Goal: Task Accomplishment & Management: Manage account settings

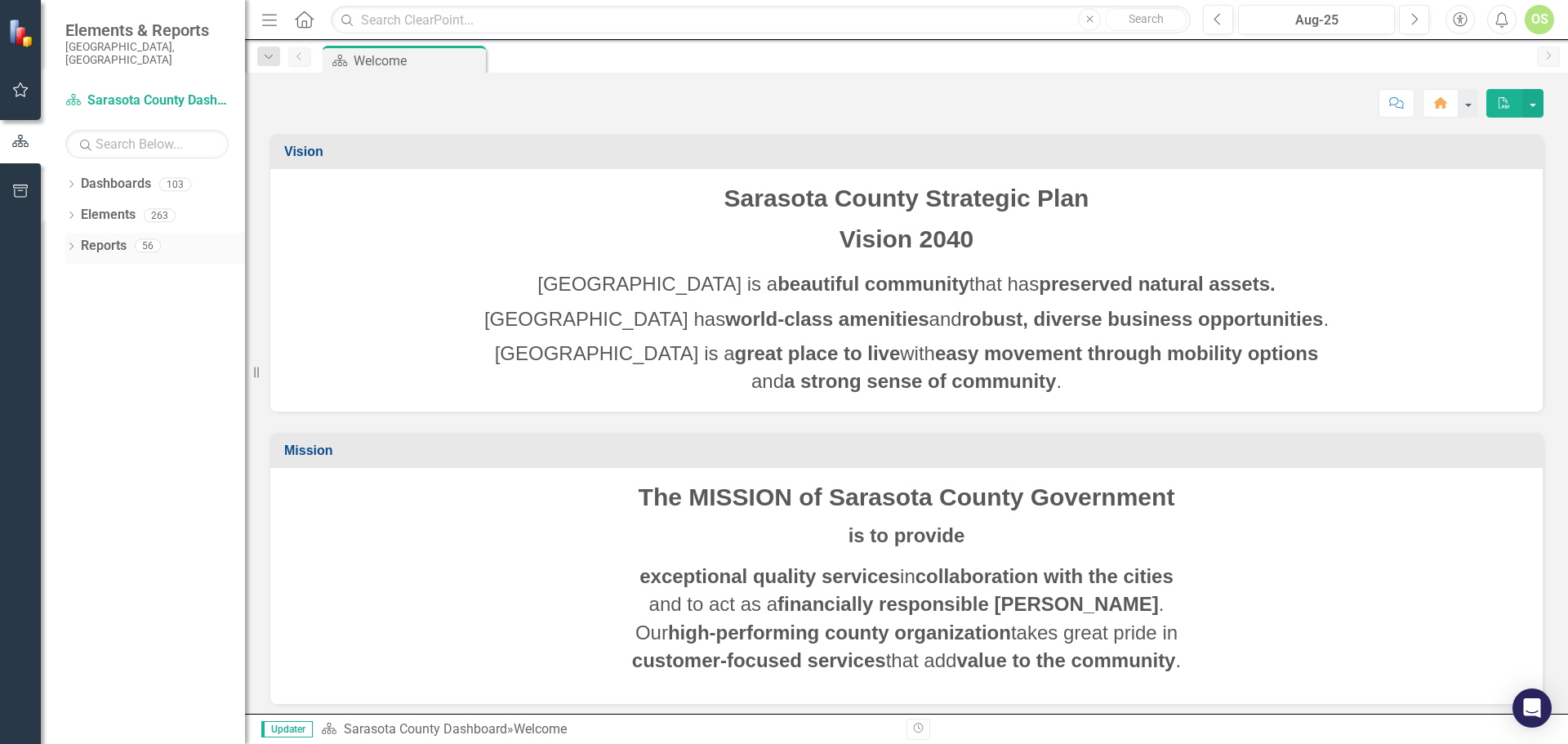
click at [67, 240] on div "Dropdown" at bounding box center [71, 247] width 12 height 14
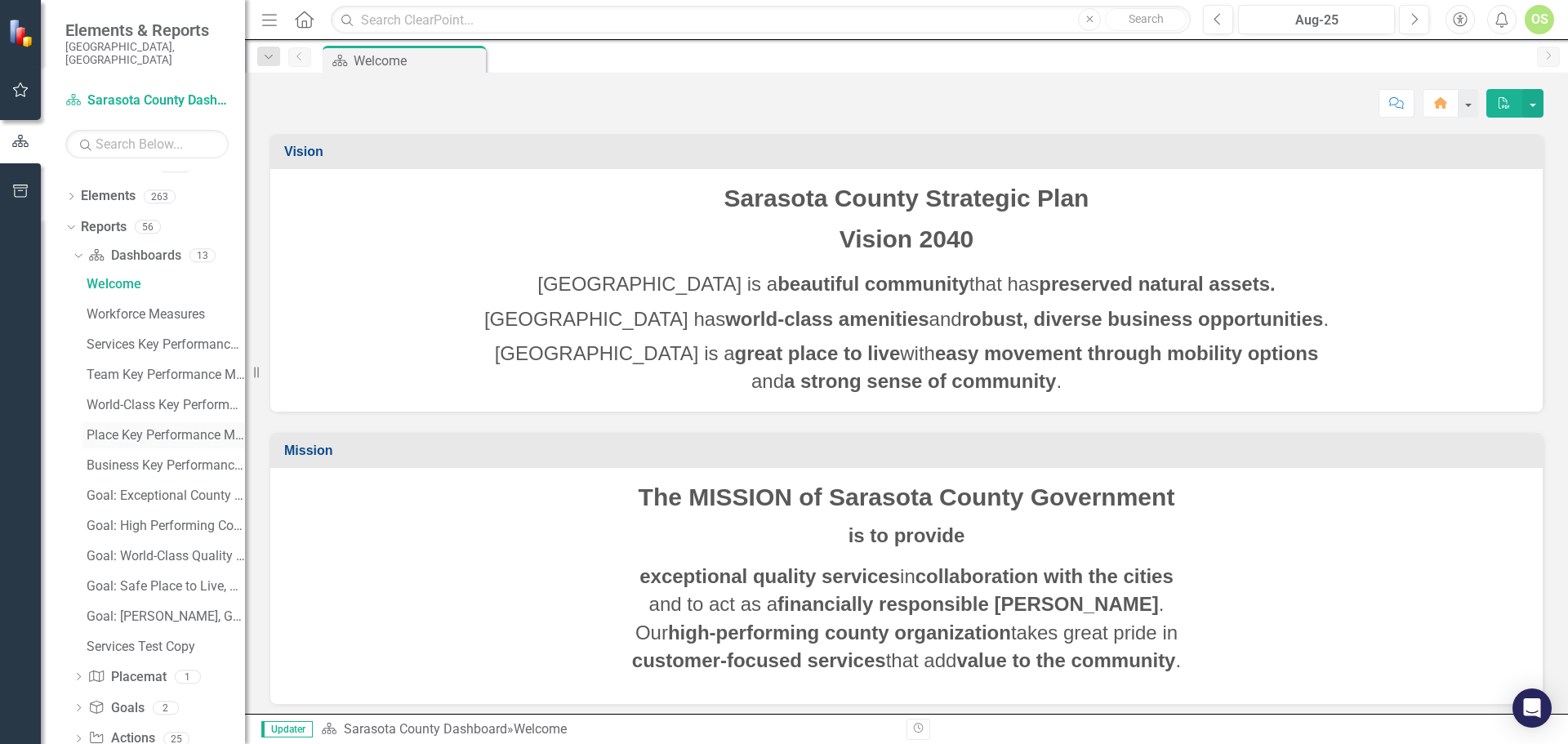
scroll to position [73, 0]
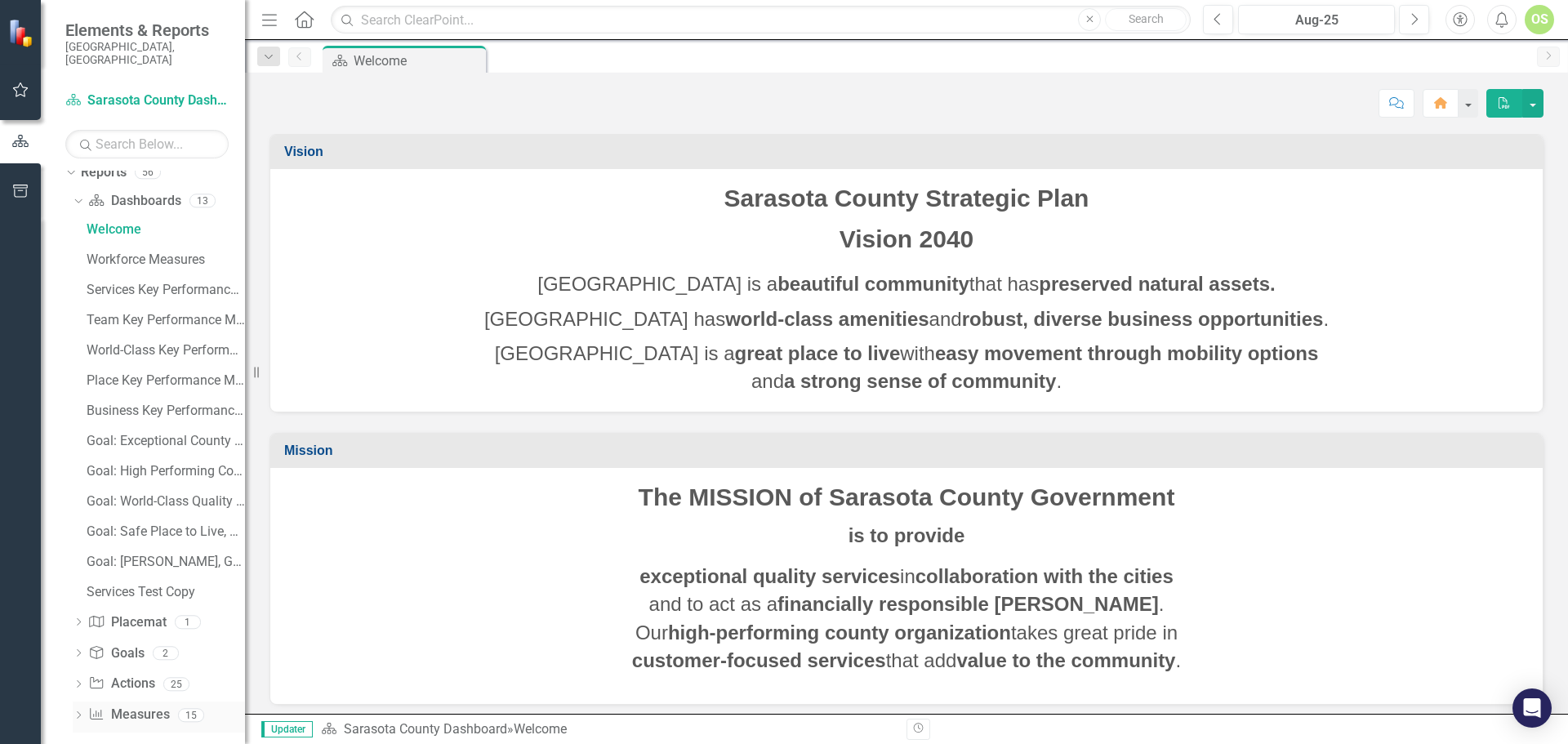
click at [81, 712] on icon "Dropdown" at bounding box center [78, 716] width 12 height 9
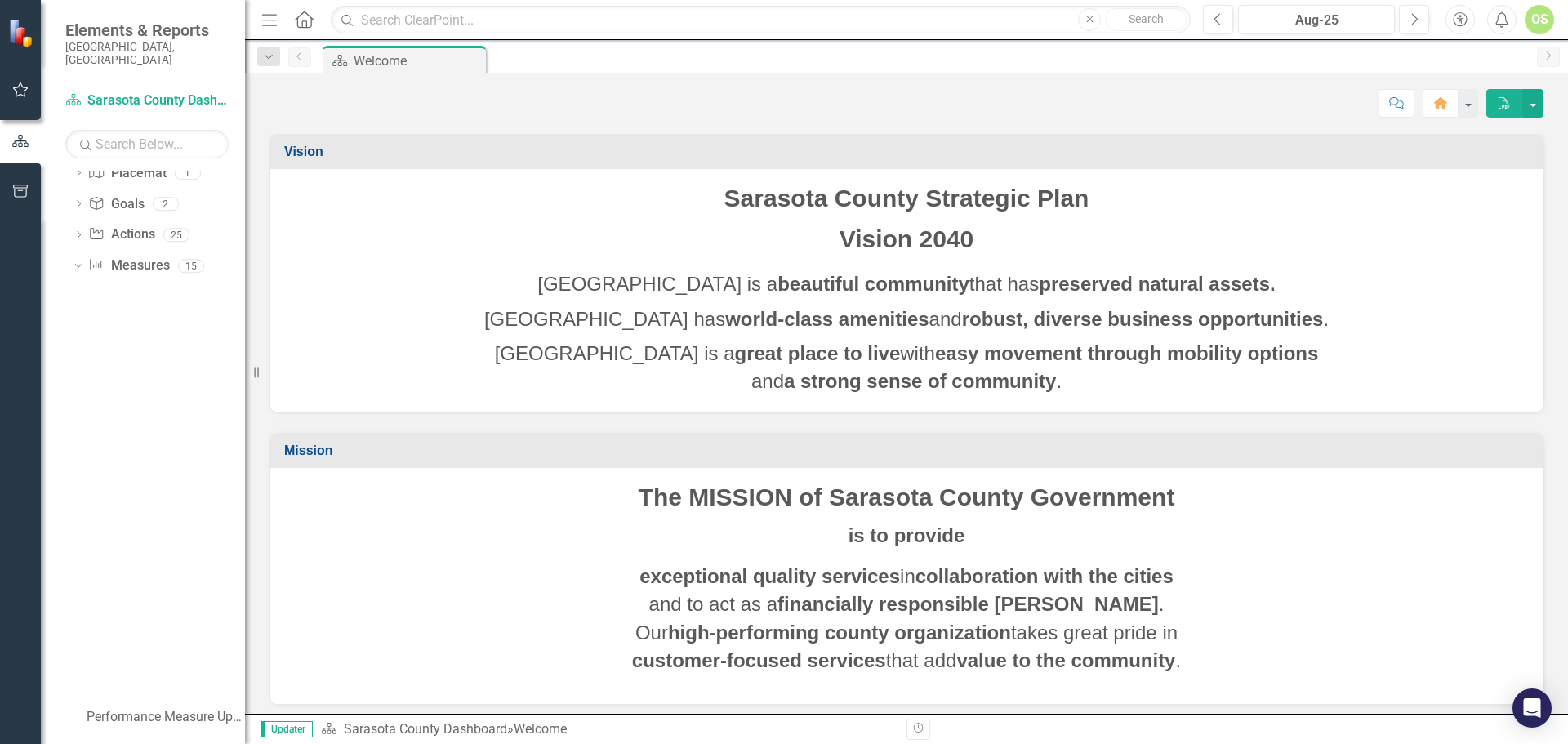
scroll to position [134, 0]
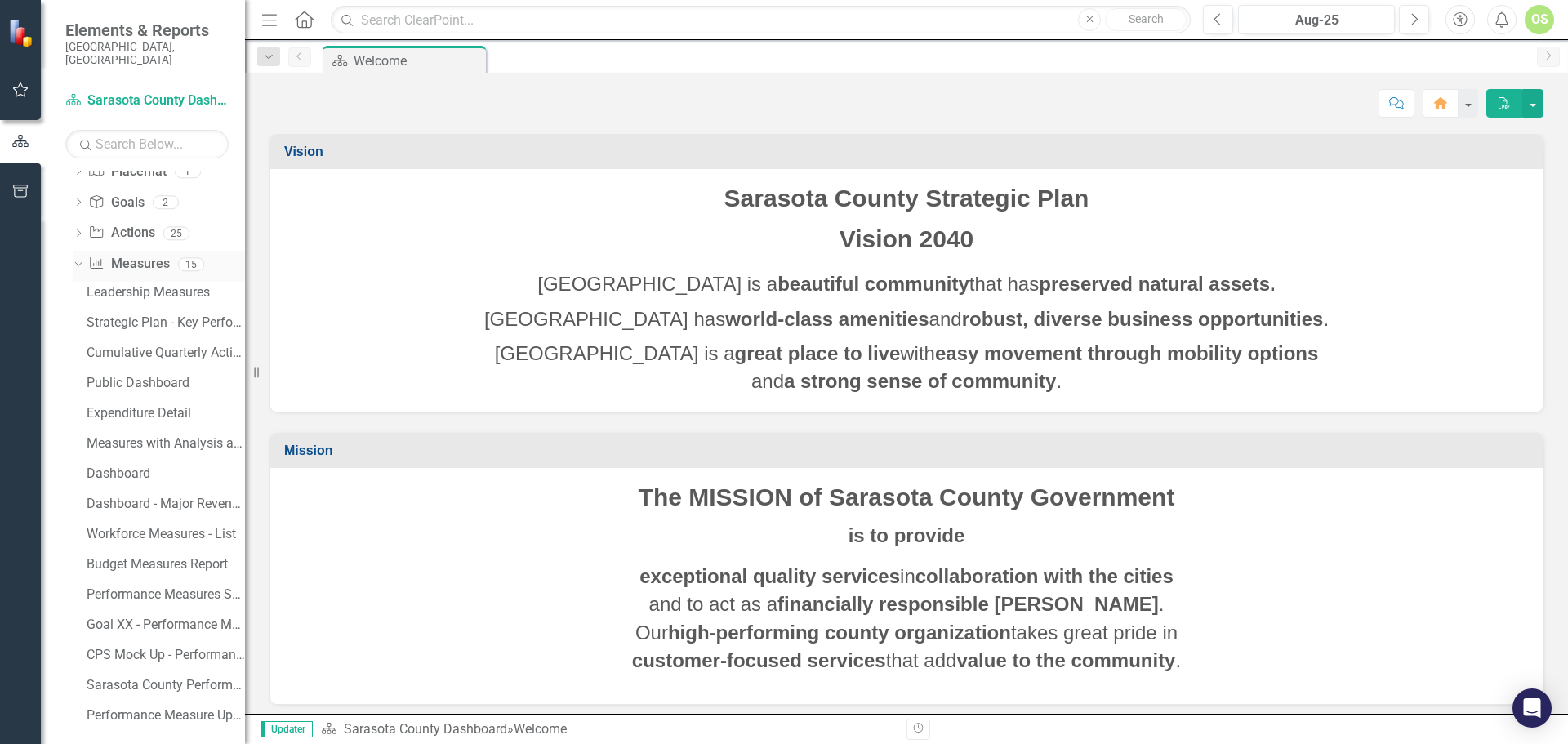
click at [76, 258] on icon "Dropdown" at bounding box center [76, 264] width 9 height 12
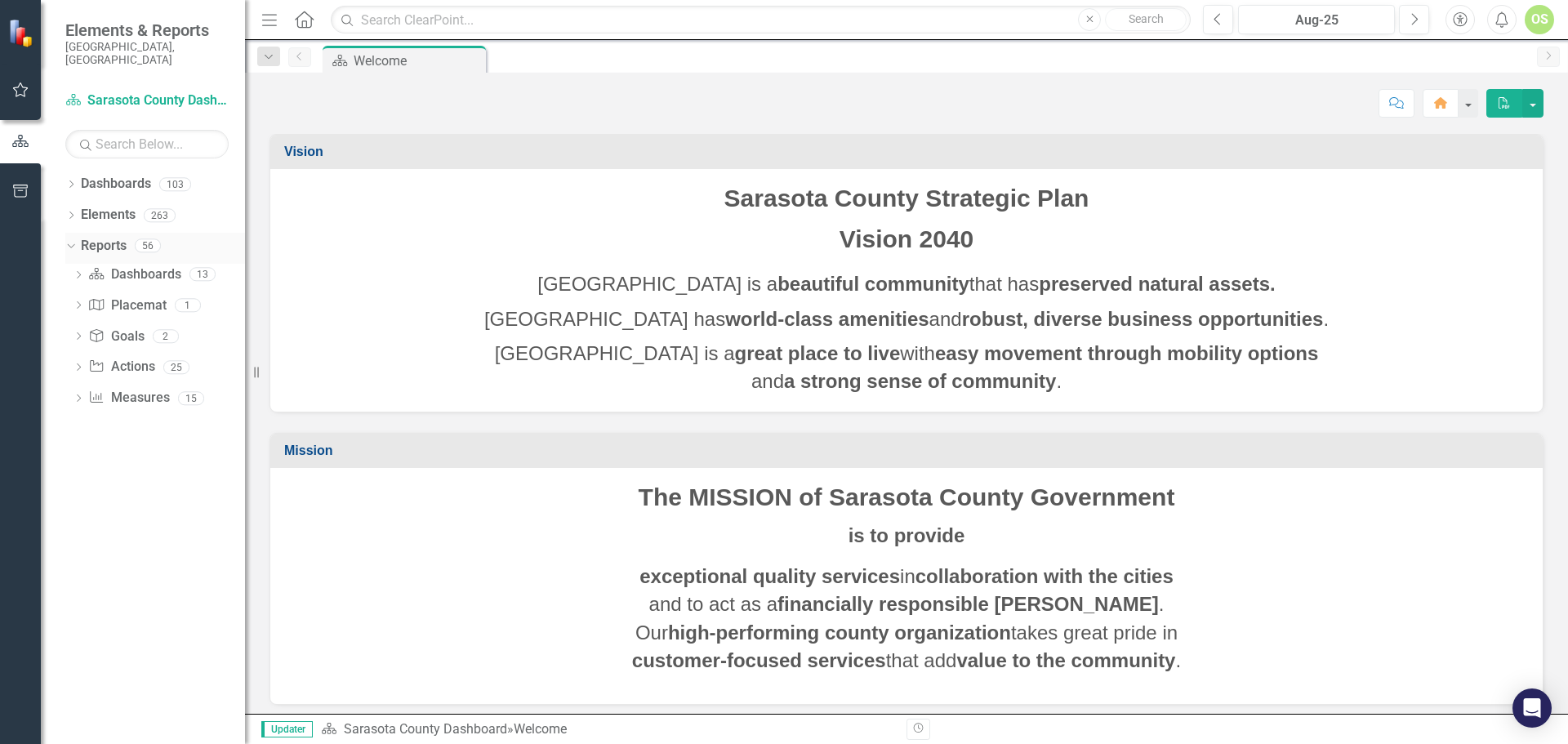
click at [70, 239] on icon "Dropdown" at bounding box center [68, 245] width 9 height 12
click at [72, 181] on icon "Dropdown" at bounding box center [71, 185] width 12 height 9
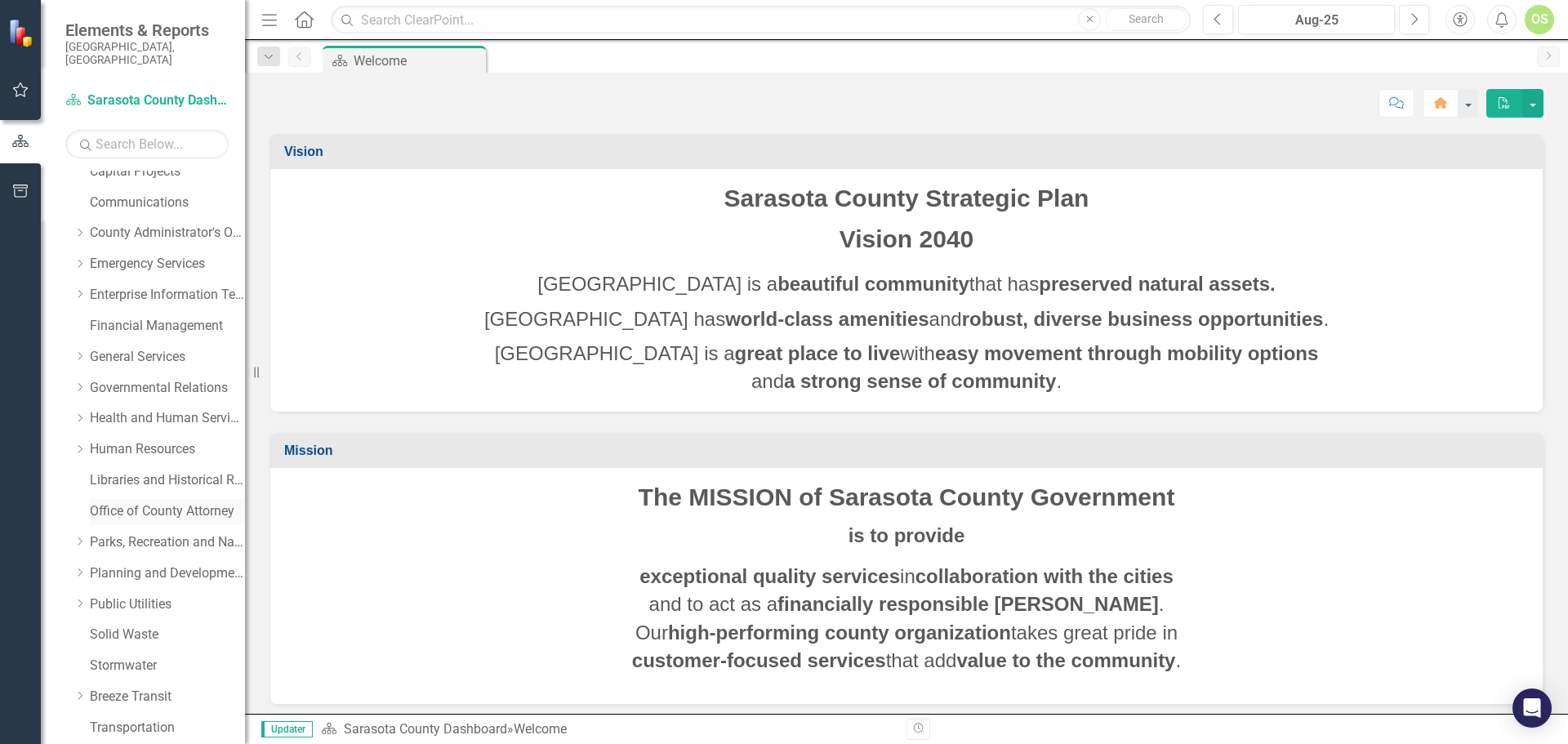
scroll to position [245, 0]
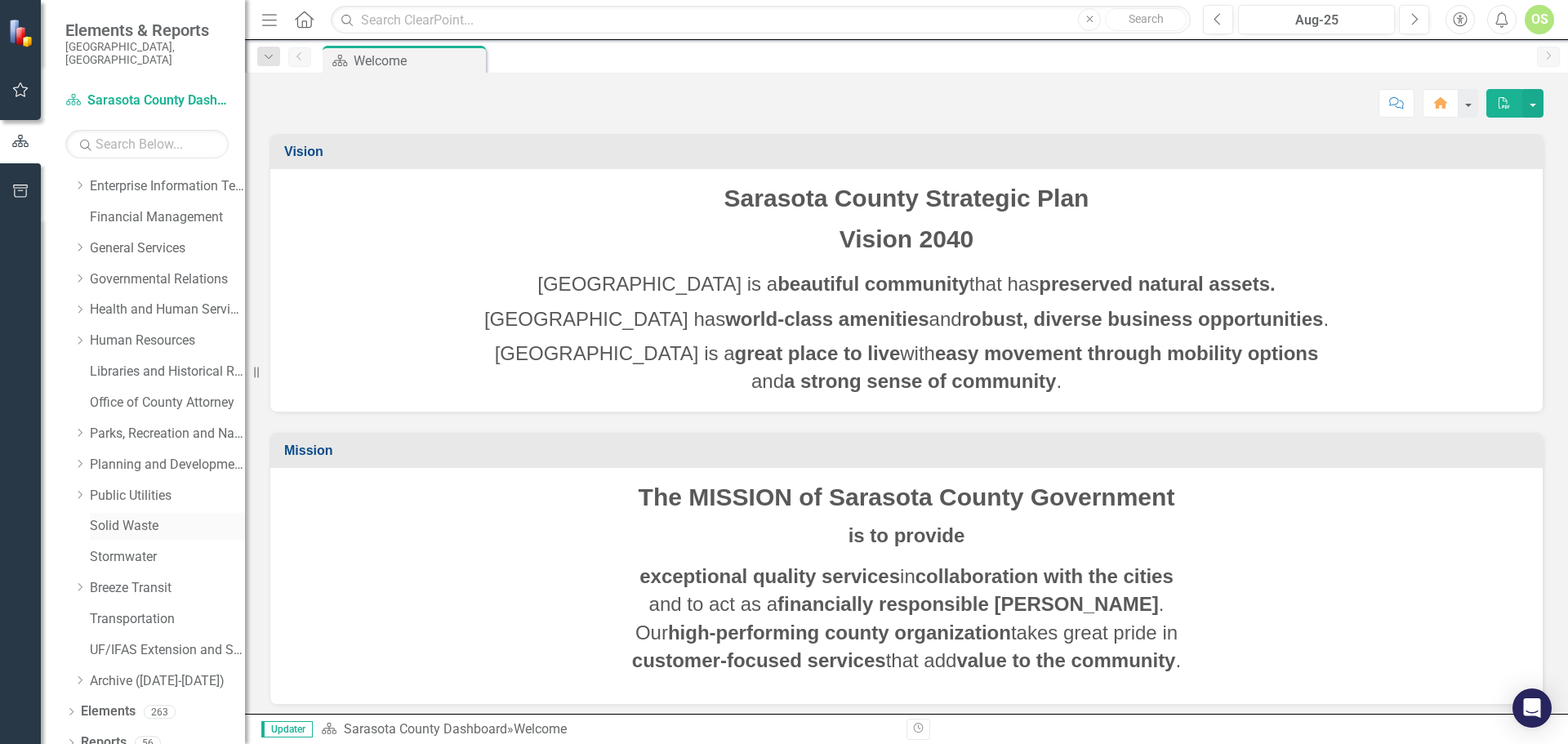
click at [110, 516] on link "Solid Waste" at bounding box center [167, 525] width 155 height 19
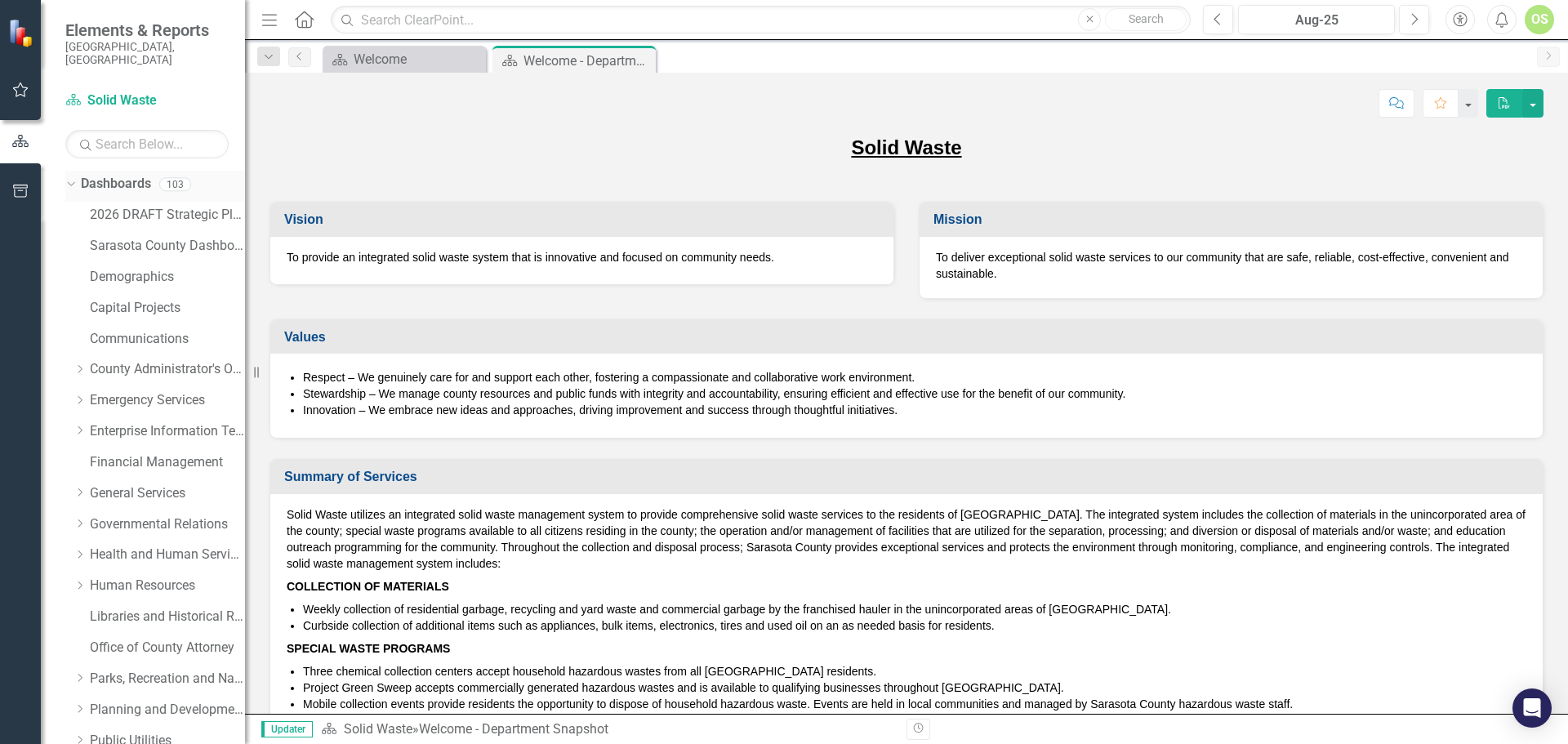
click at [72, 178] on icon "Dropdown" at bounding box center [68, 184] width 9 height 12
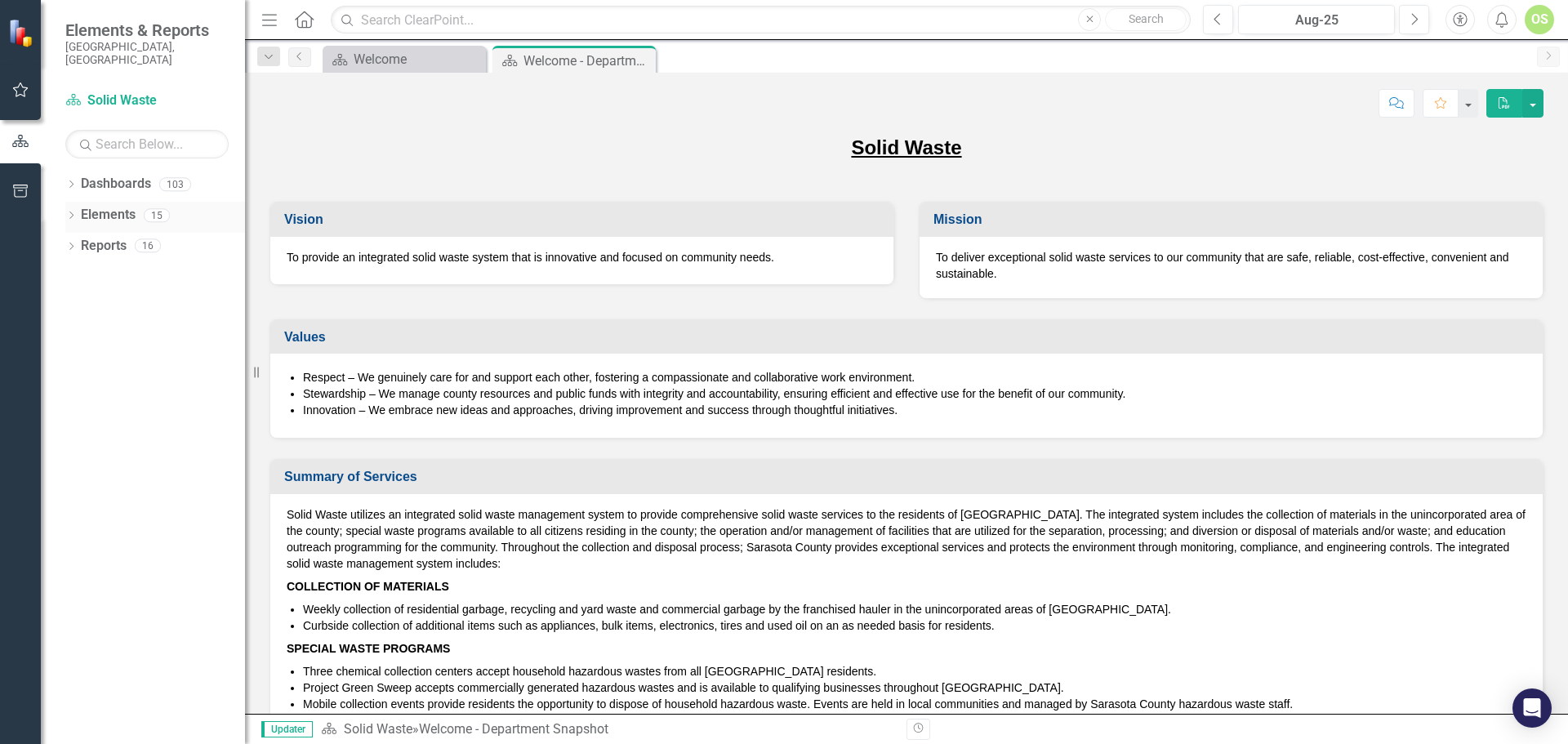
click at [73, 213] on icon "Dropdown" at bounding box center [71, 217] width 12 height 9
click at [77, 305] on icon "Dropdown" at bounding box center [79, 309] width 12 height 9
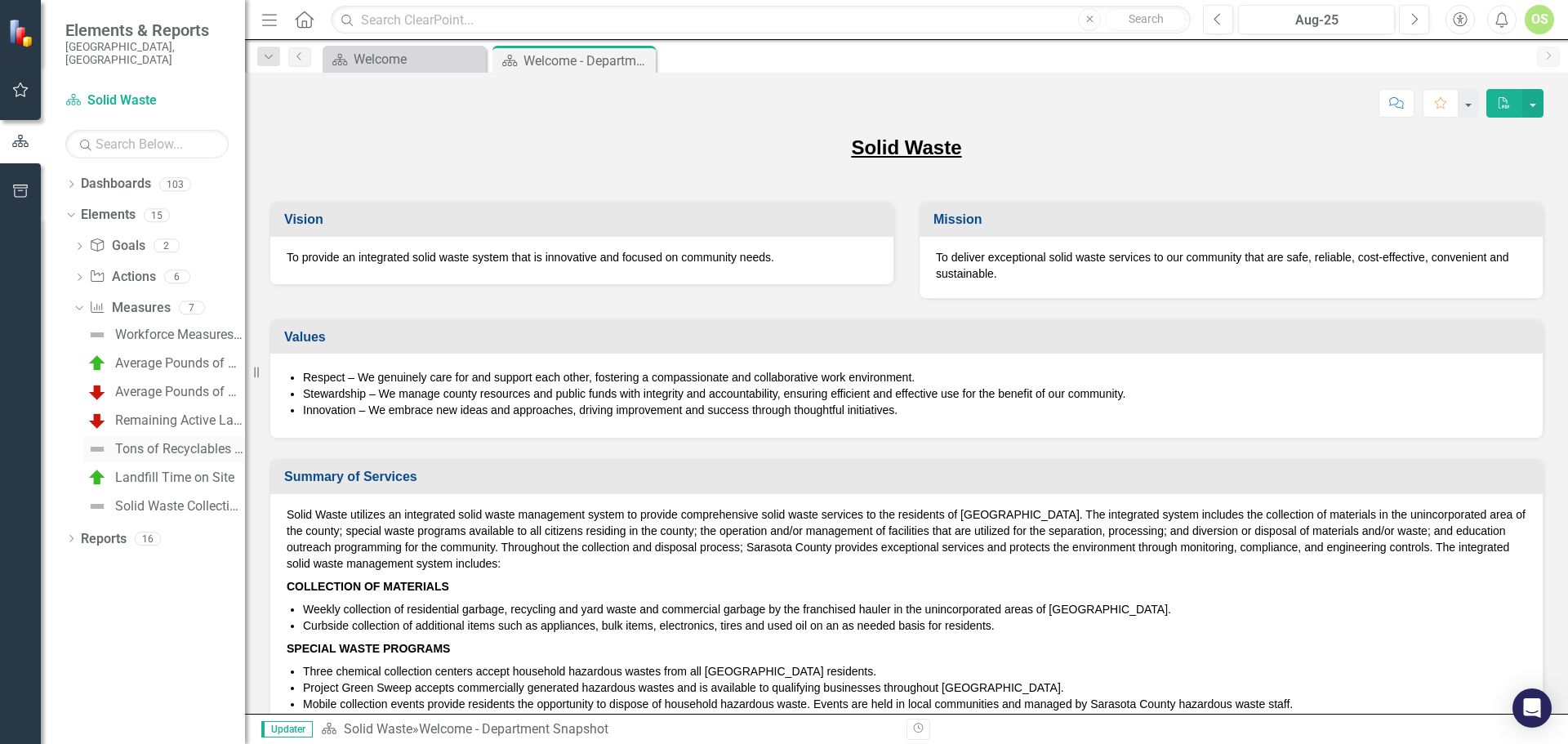
click at [145, 441] on div "Tons of Recyclables Collected" at bounding box center [179, 448] width 130 height 15
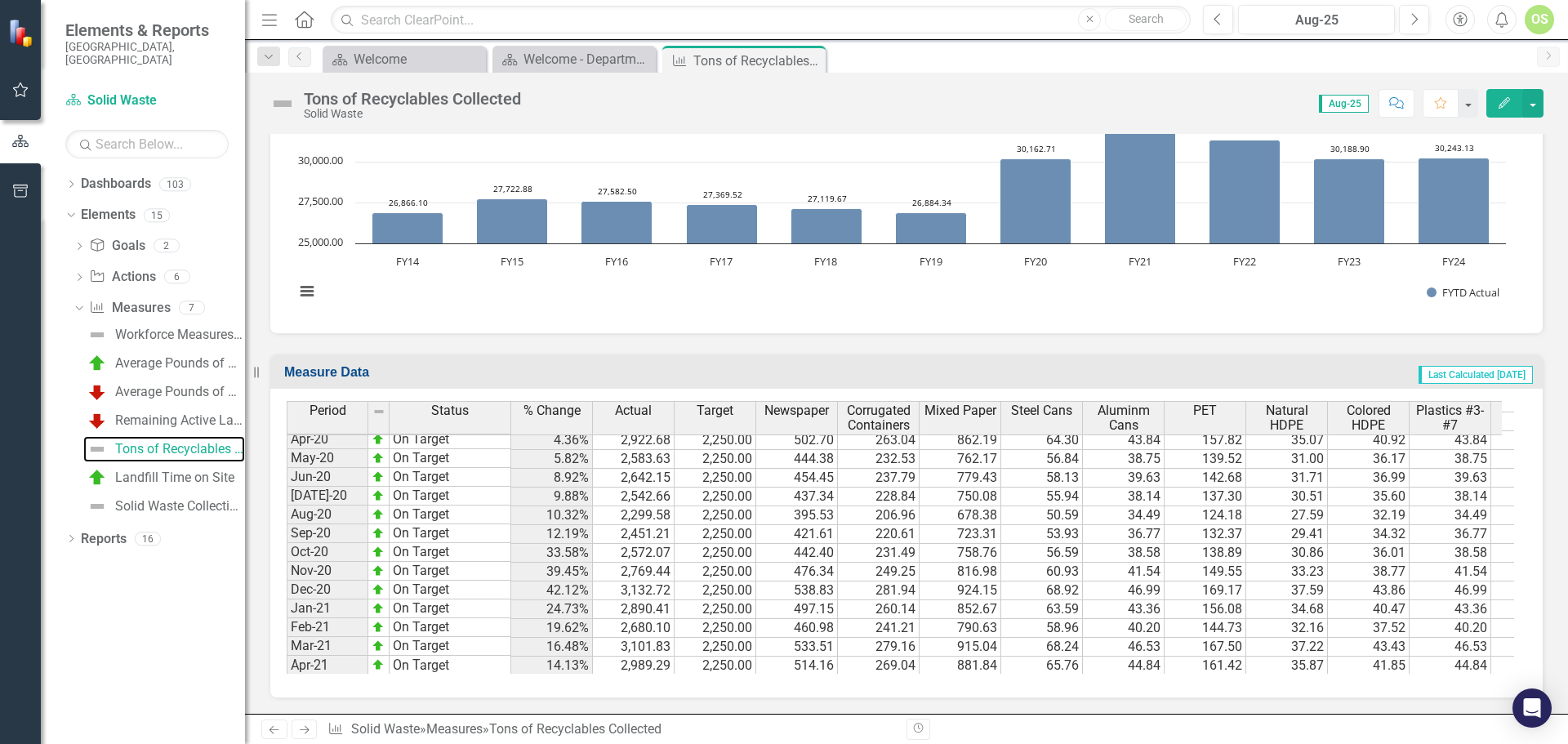
scroll to position [1549, 0]
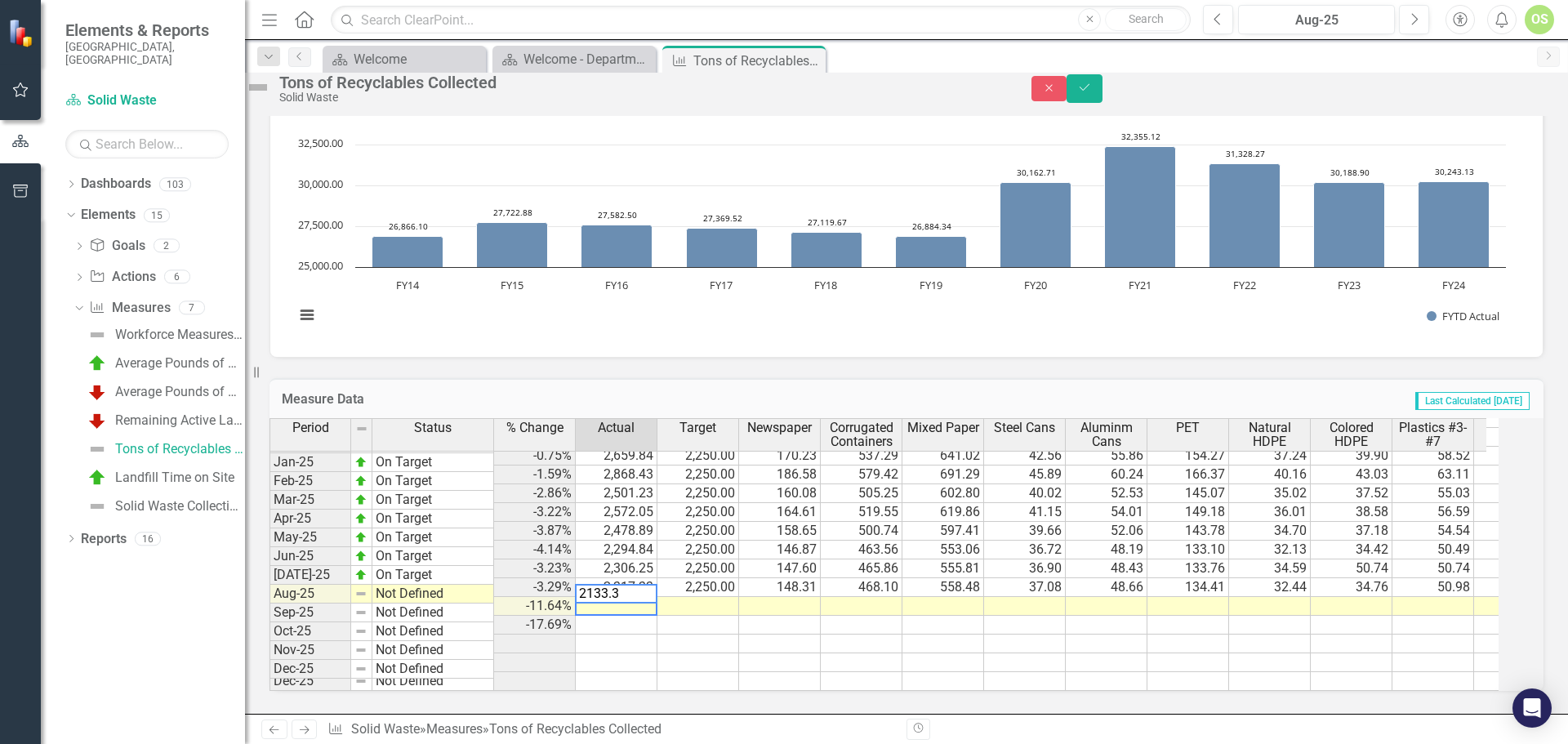
type textarea "2133.33"
type textarea "2250"
type textarea "136.53"
type textarea "430.93"
type textarea "514.13"
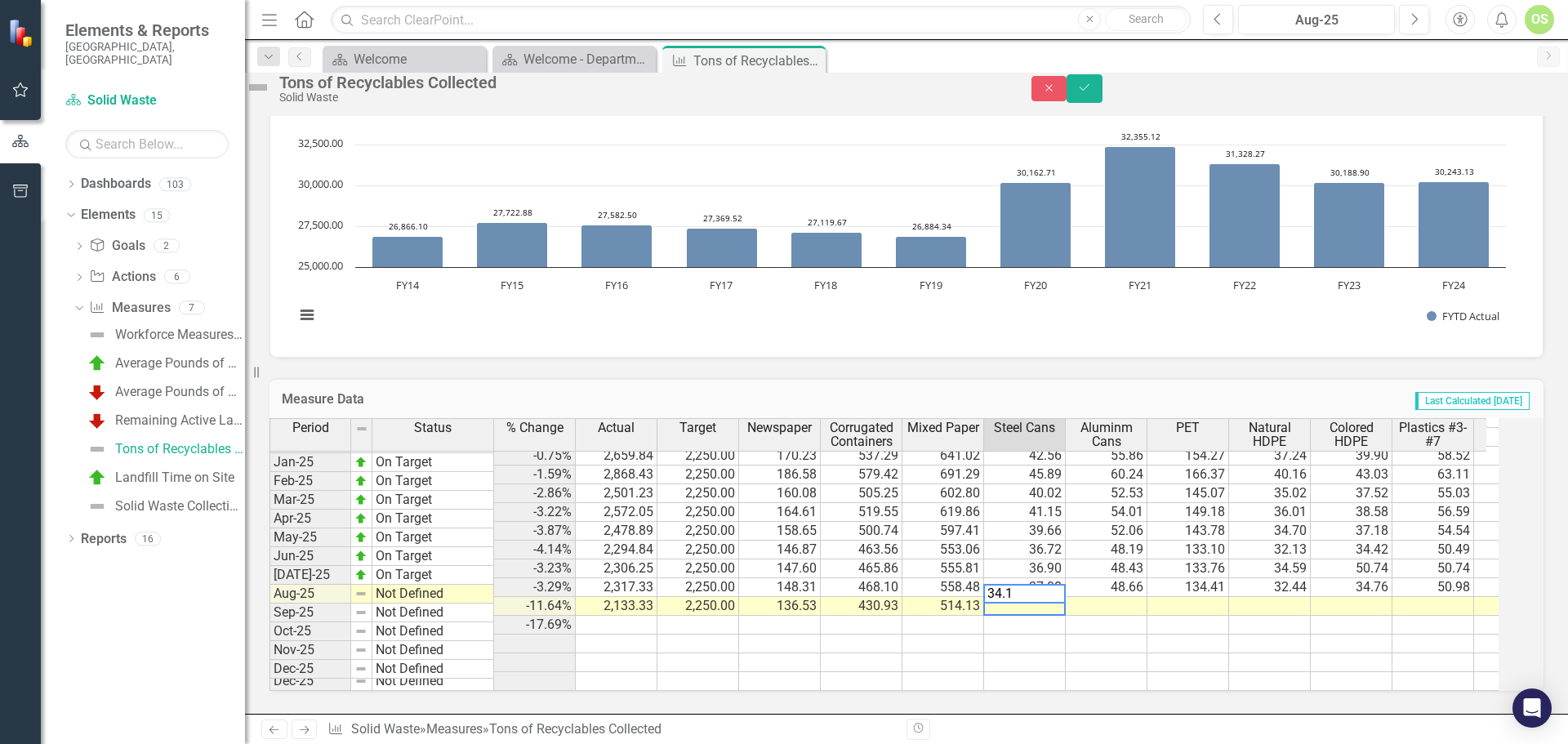
type textarea "34.13"
type textarea "44.80"
type textarea "123.73"
type textarea "29.87"
type textarea "32"
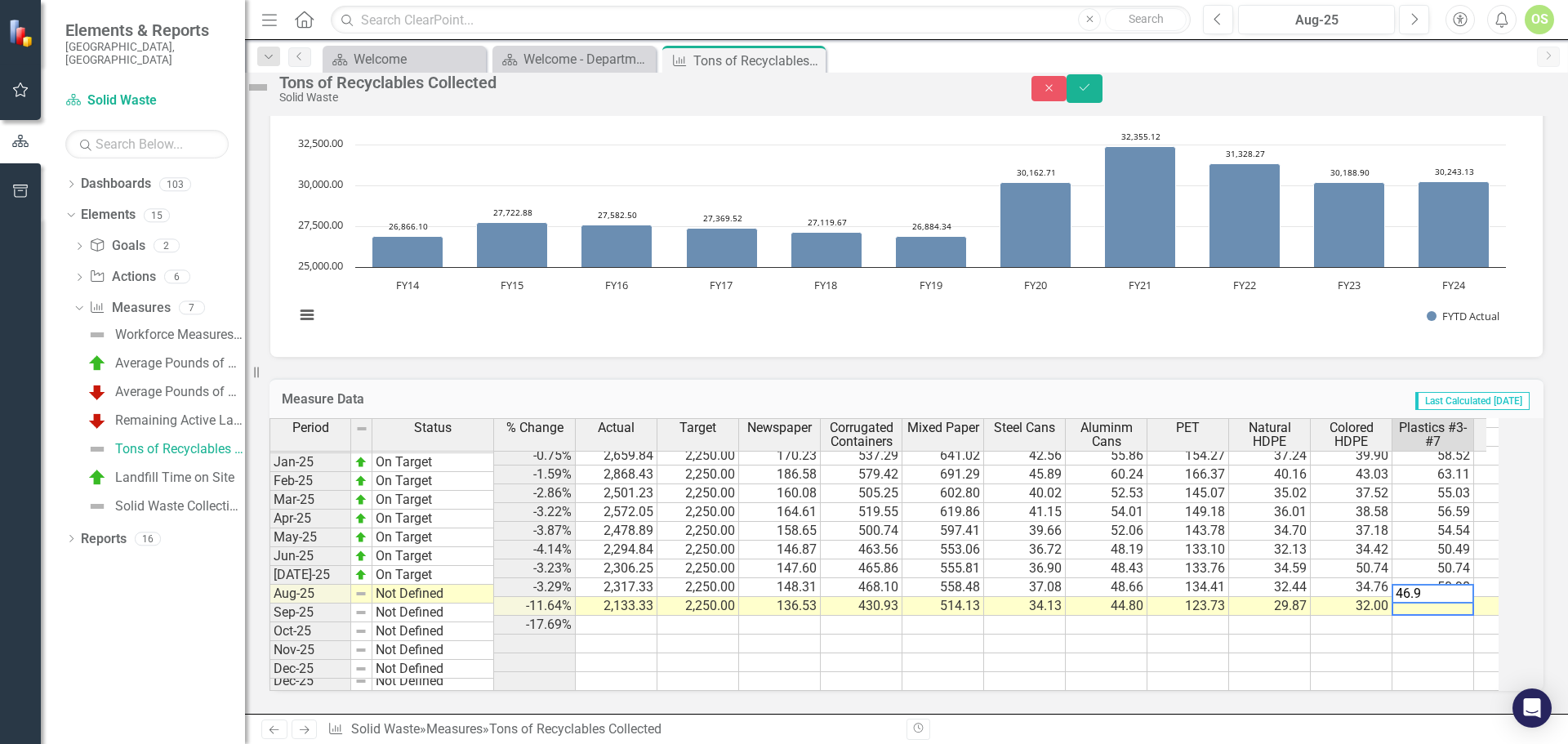
type textarea "46.93"
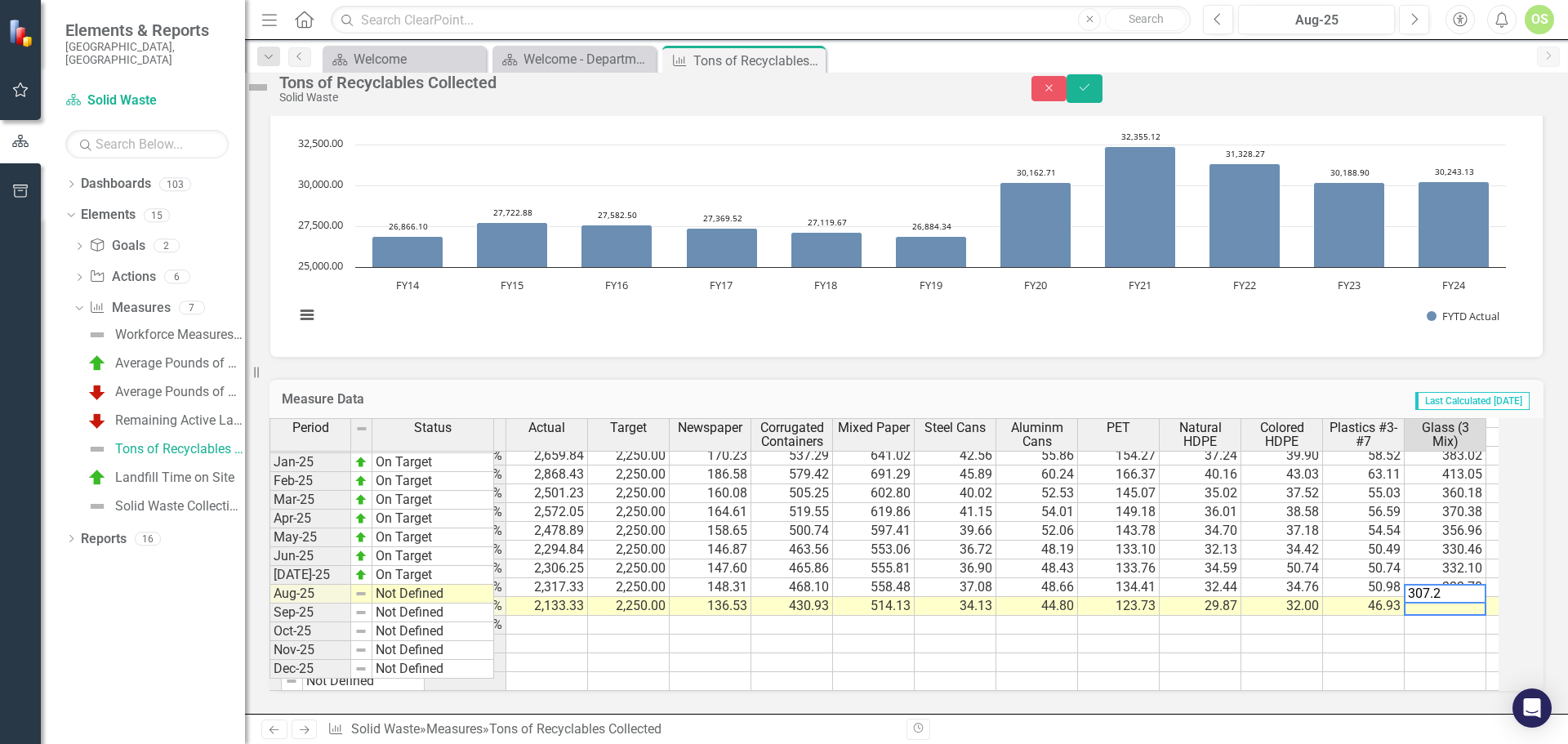
type textarea "307.20"
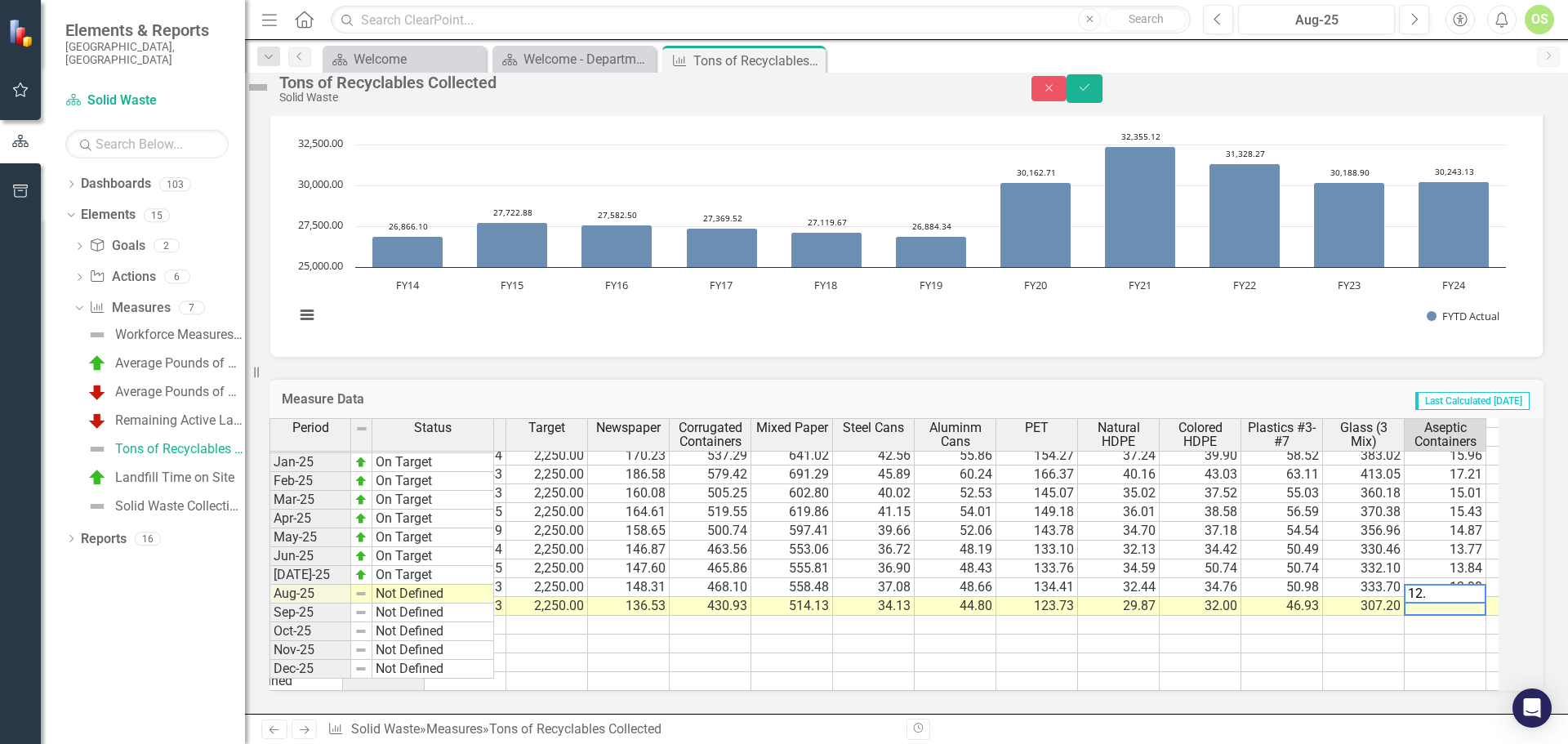
type textarea "12.8"
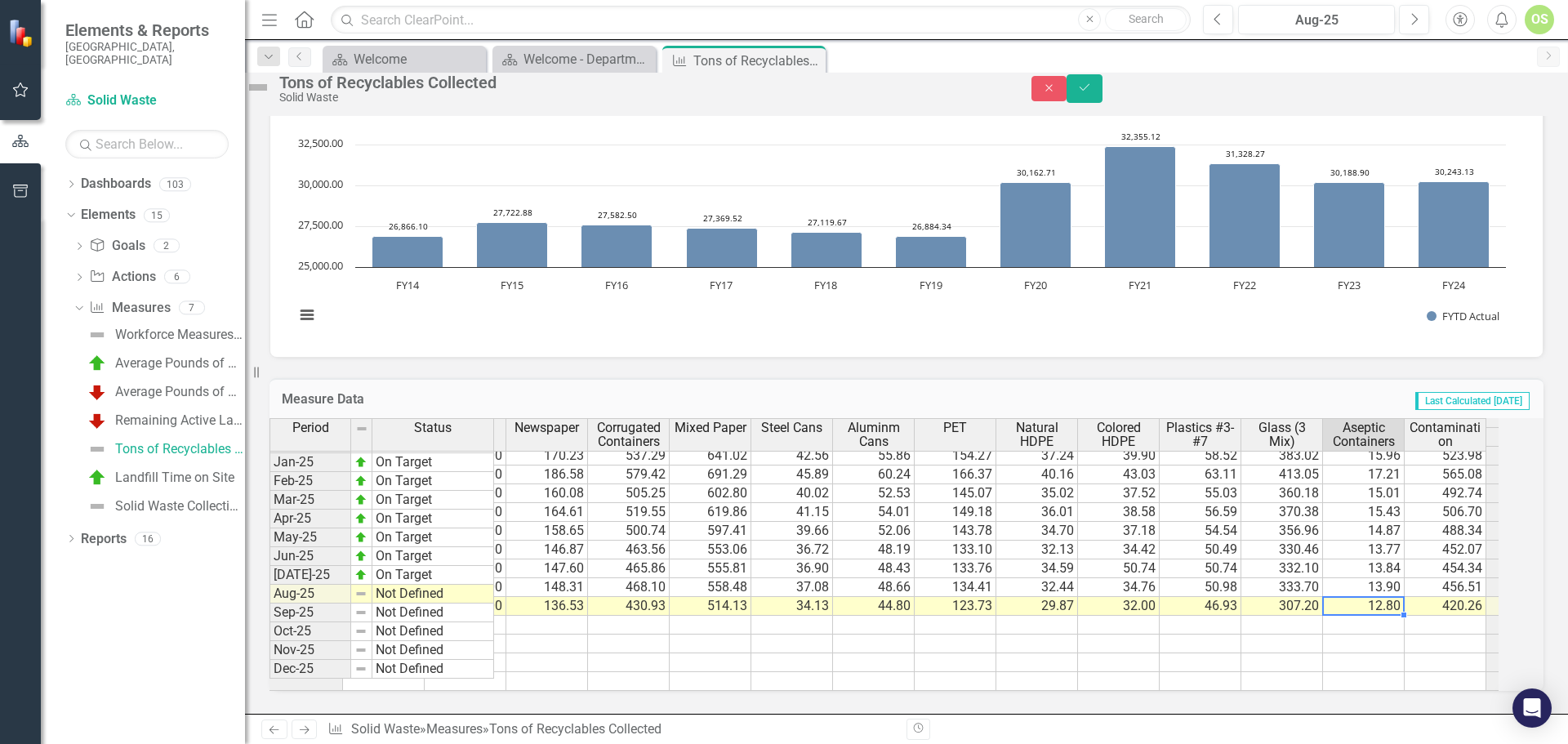
type textarea "12.8"
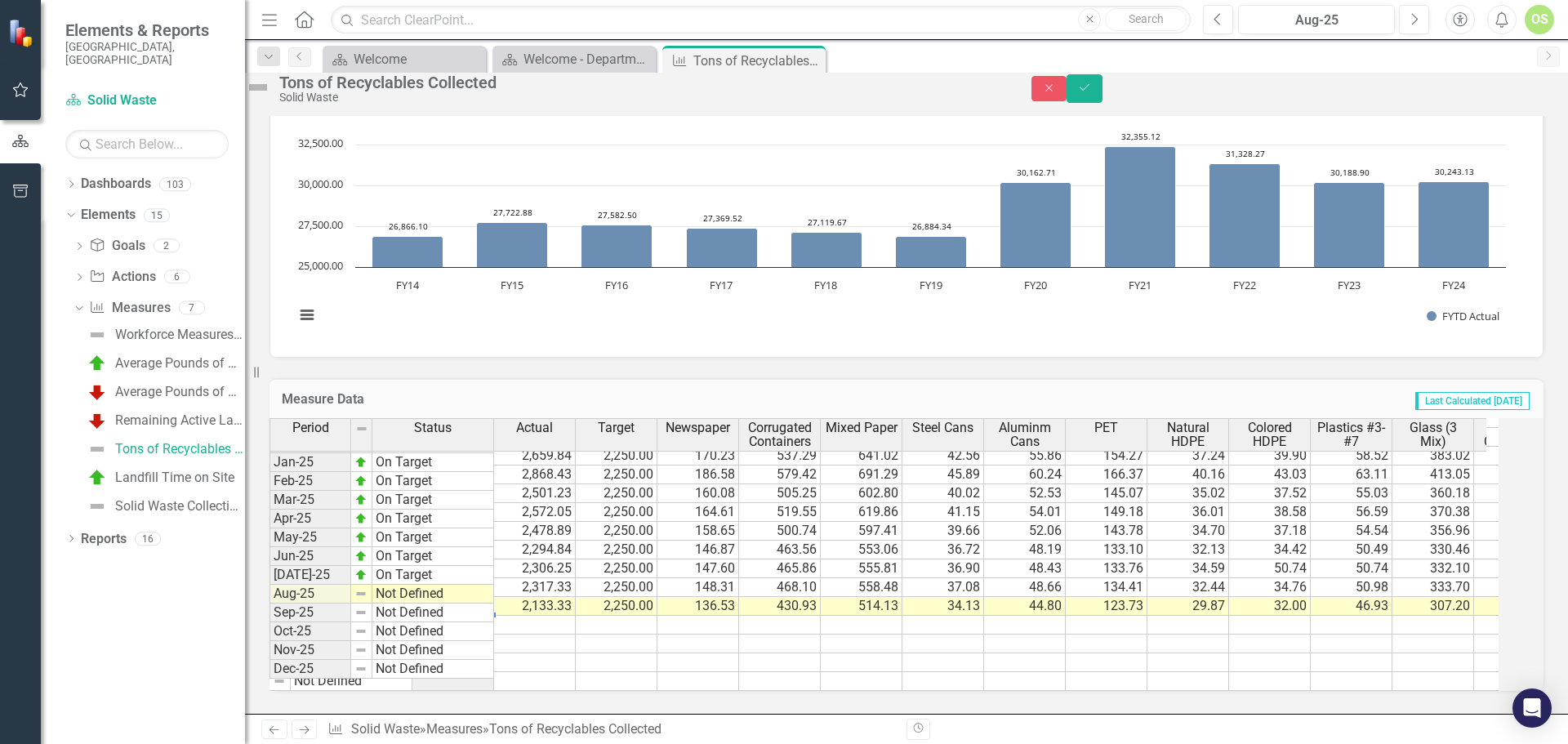
scroll to position [0, 0]
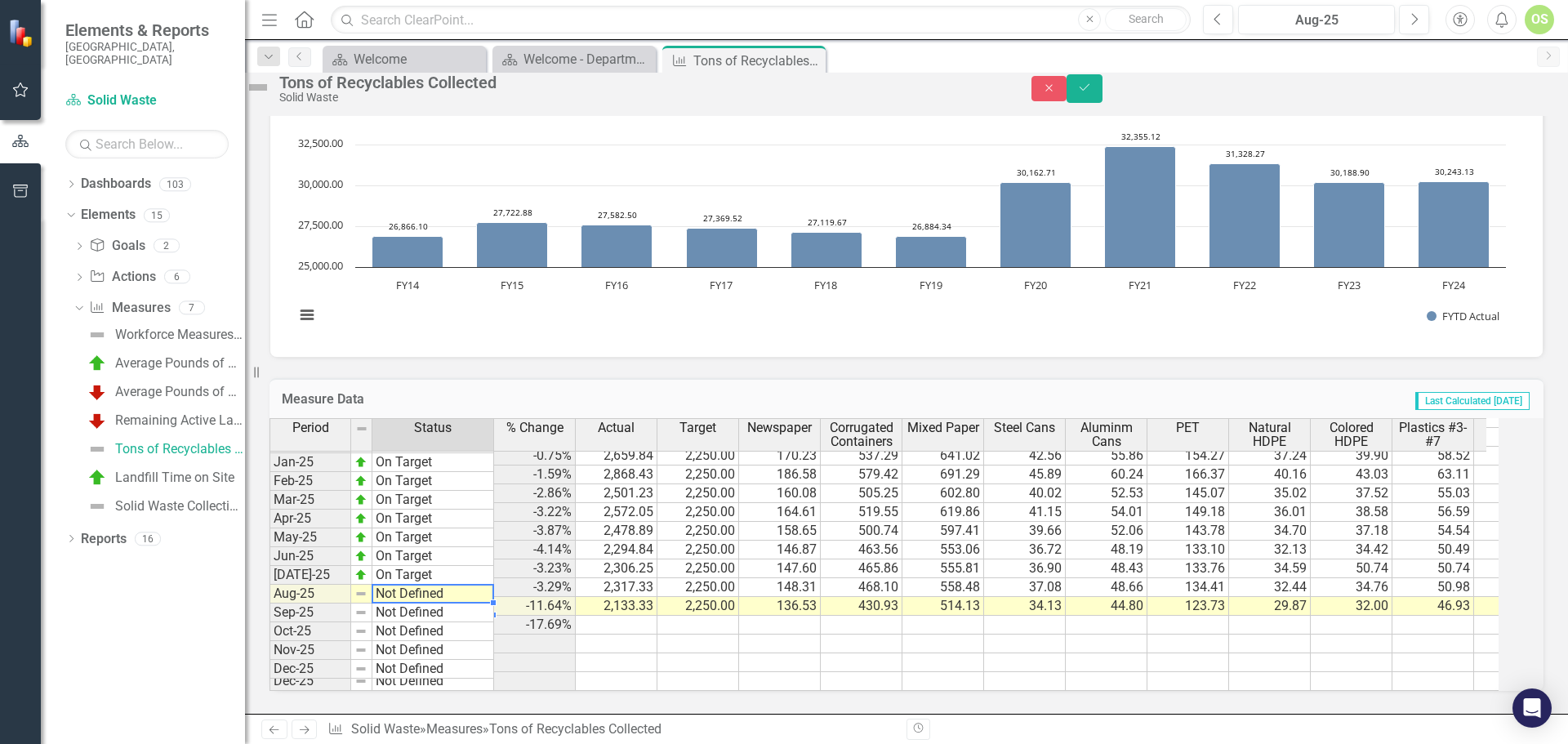
click at [487, 585] on td "Not Defined" at bounding box center [432, 594] width 122 height 19
click at [447, 585] on td "Not Defined" at bounding box center [432, 594] width 122 height 19
click at [430, 522] on div "Period Status % Change Actual Target Newspaper Corrugated Containers Mixed Pape…" at bounding box center [883, 555] width 1229 height 273
click at [1102, 100] on button "Save" at bounding box center [1084, 88] width 36 height 29
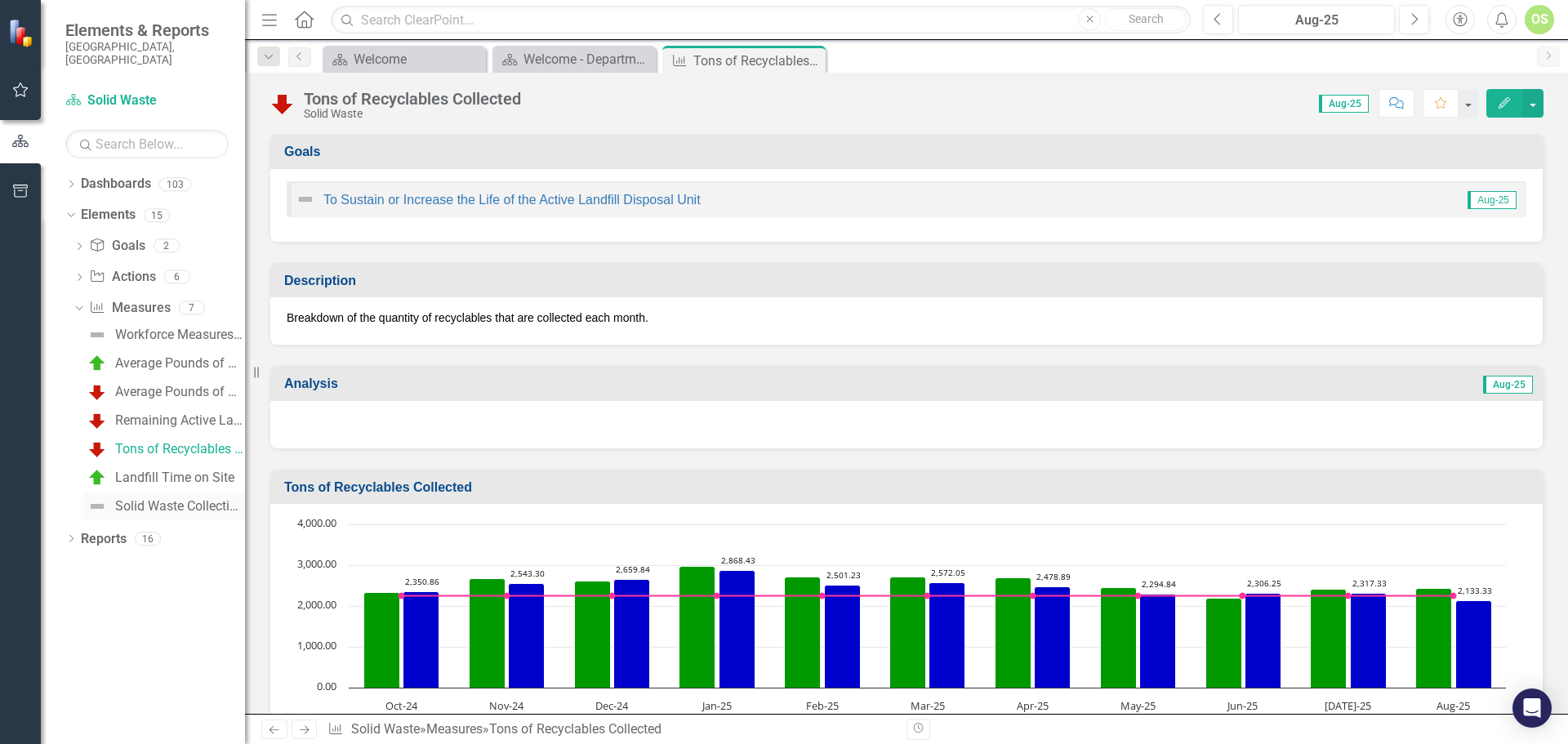
click at [175, 499] on div "Solid Waste Collection Efficiency" at bounding box center [179, 506] width 130 height 15
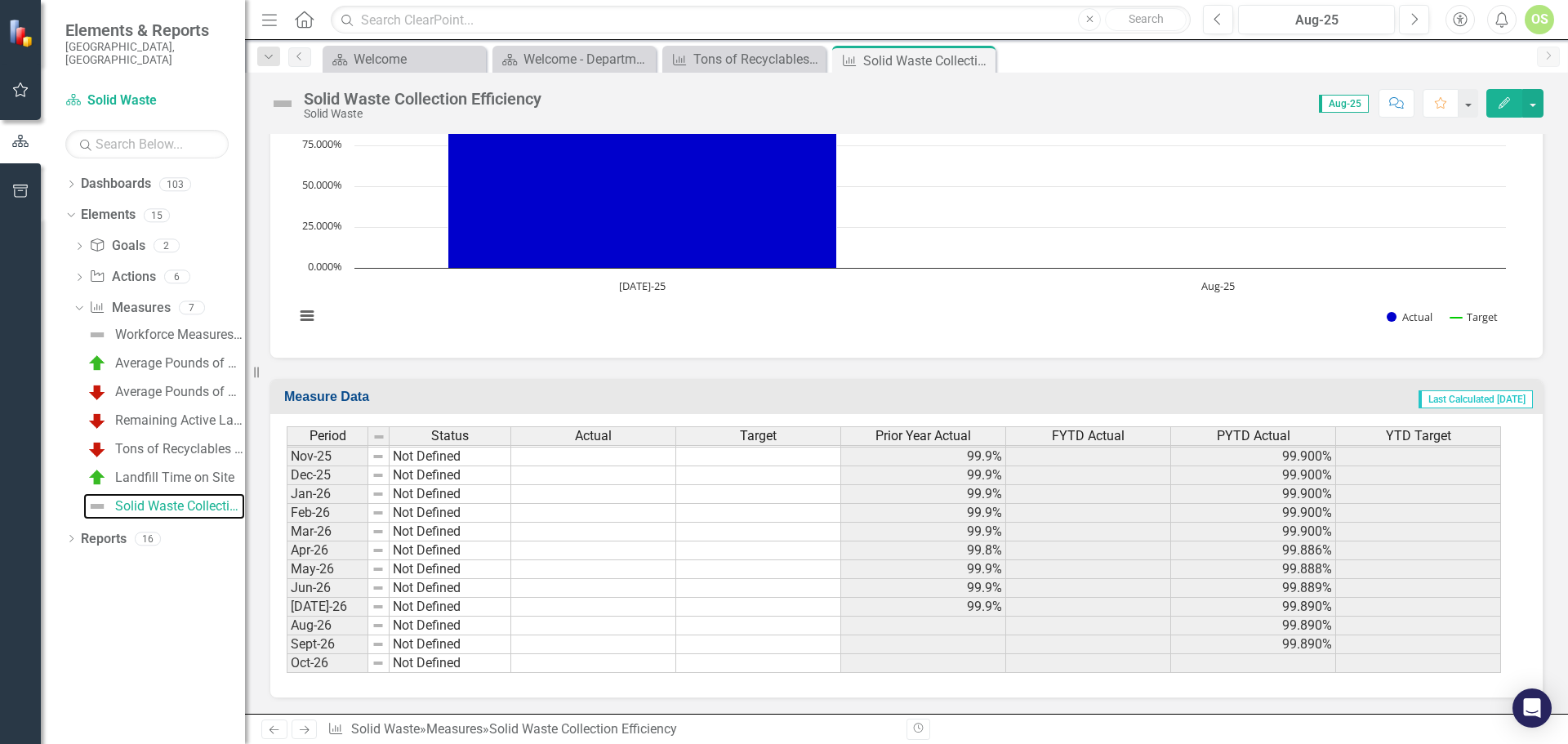
scroll to position [441, 0]
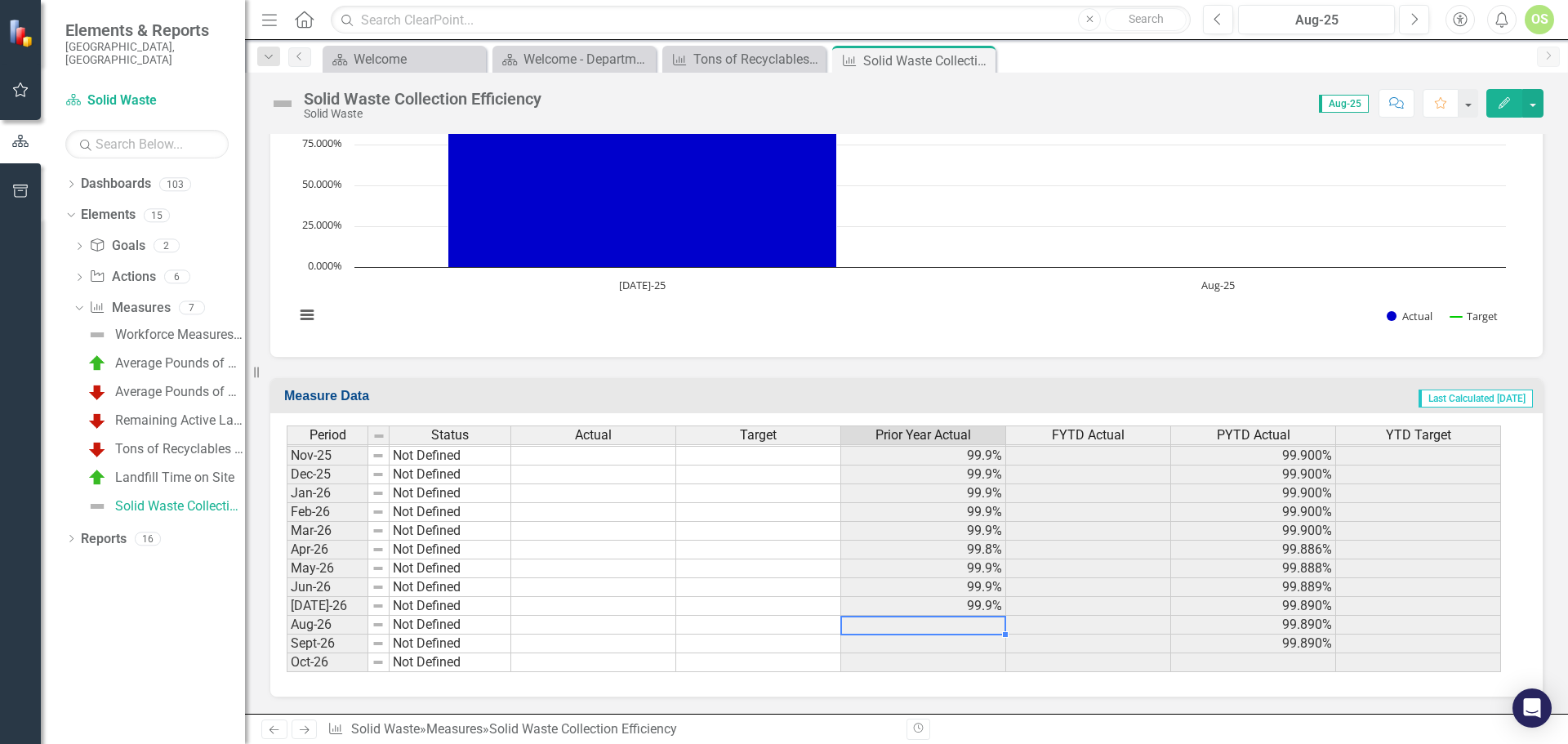
click at [921, 628] on td at bounding box center [923, 624] width 165 height 19
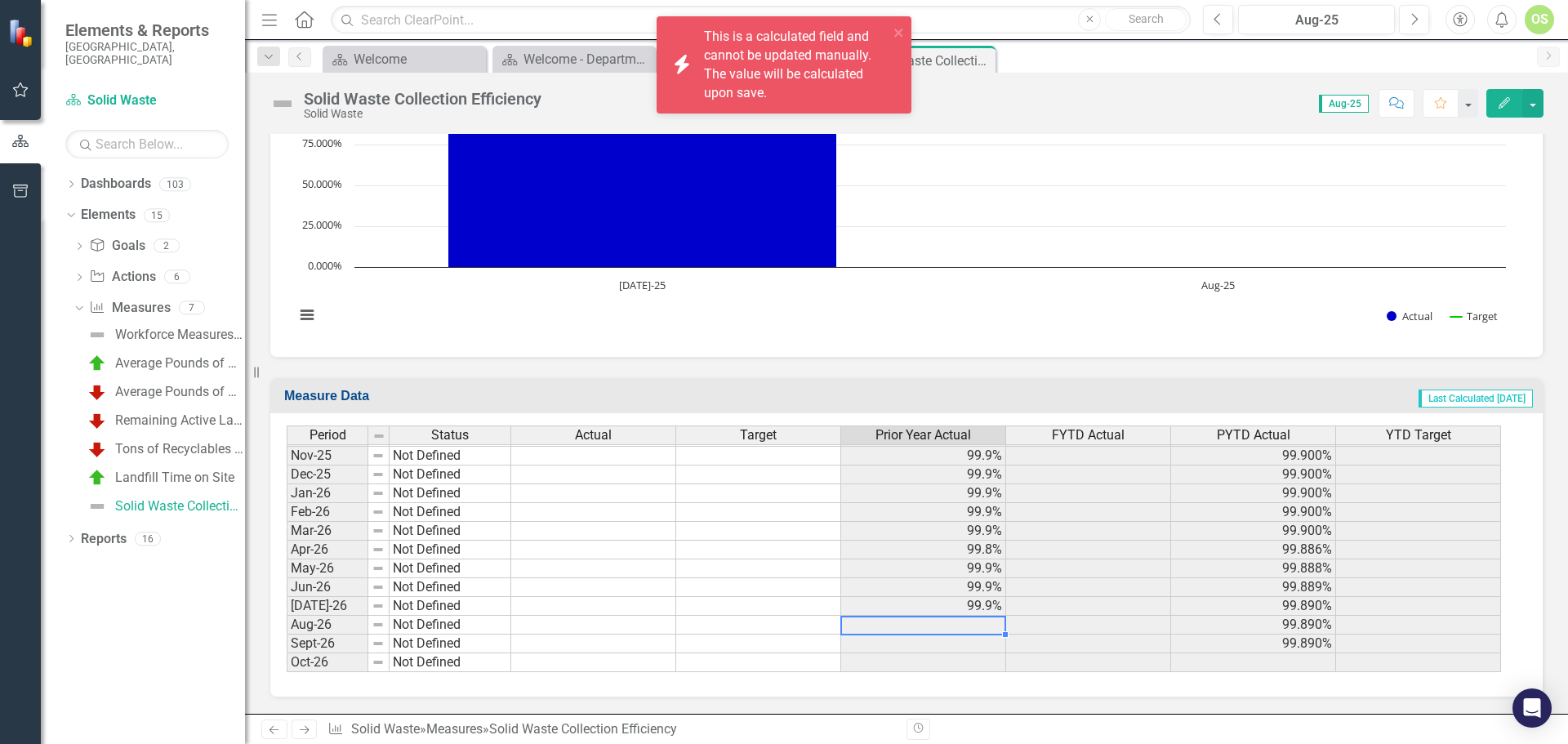
click at [921, 628] on td at bounding box center [923, 624] width 165 height 19
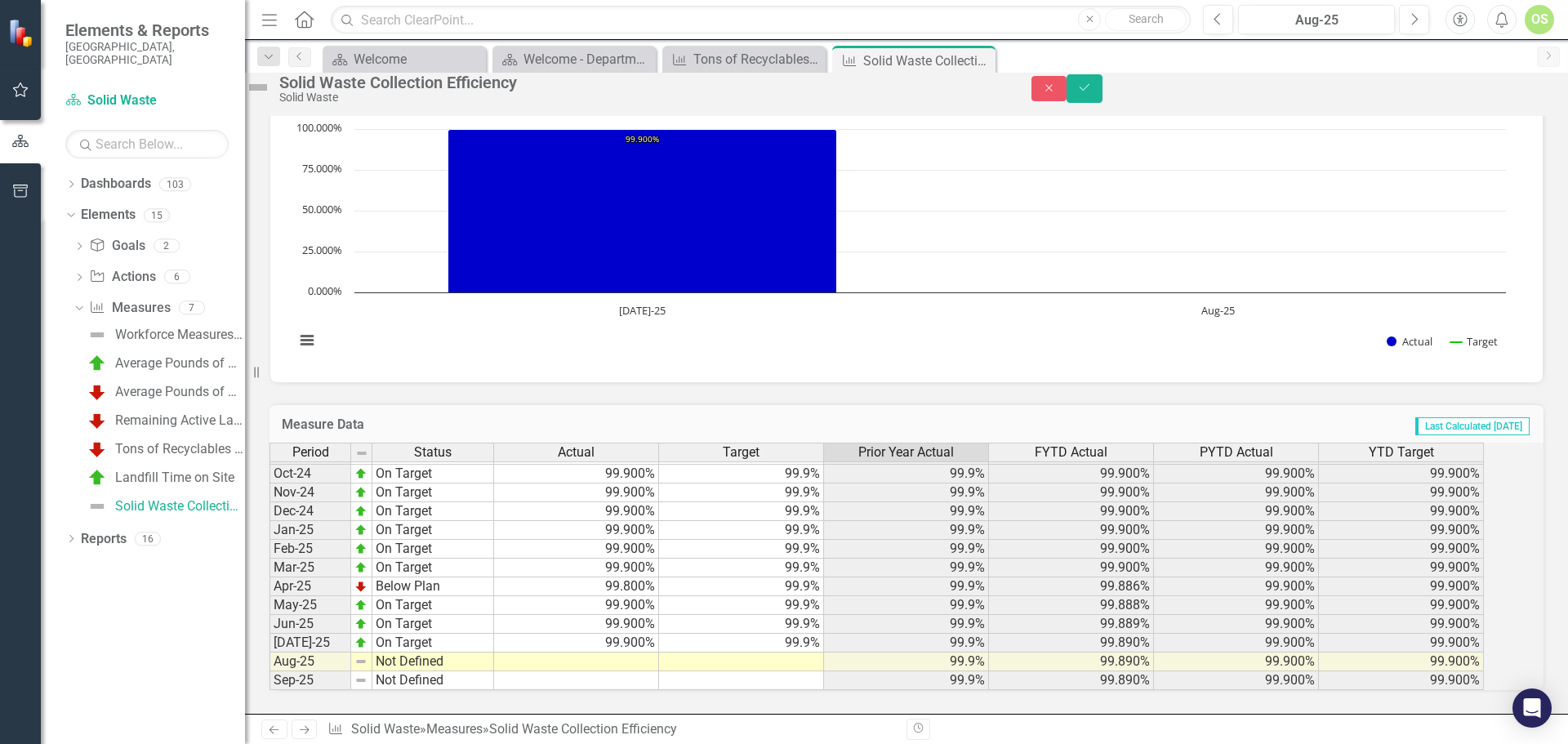
scroll to position [662, 0]
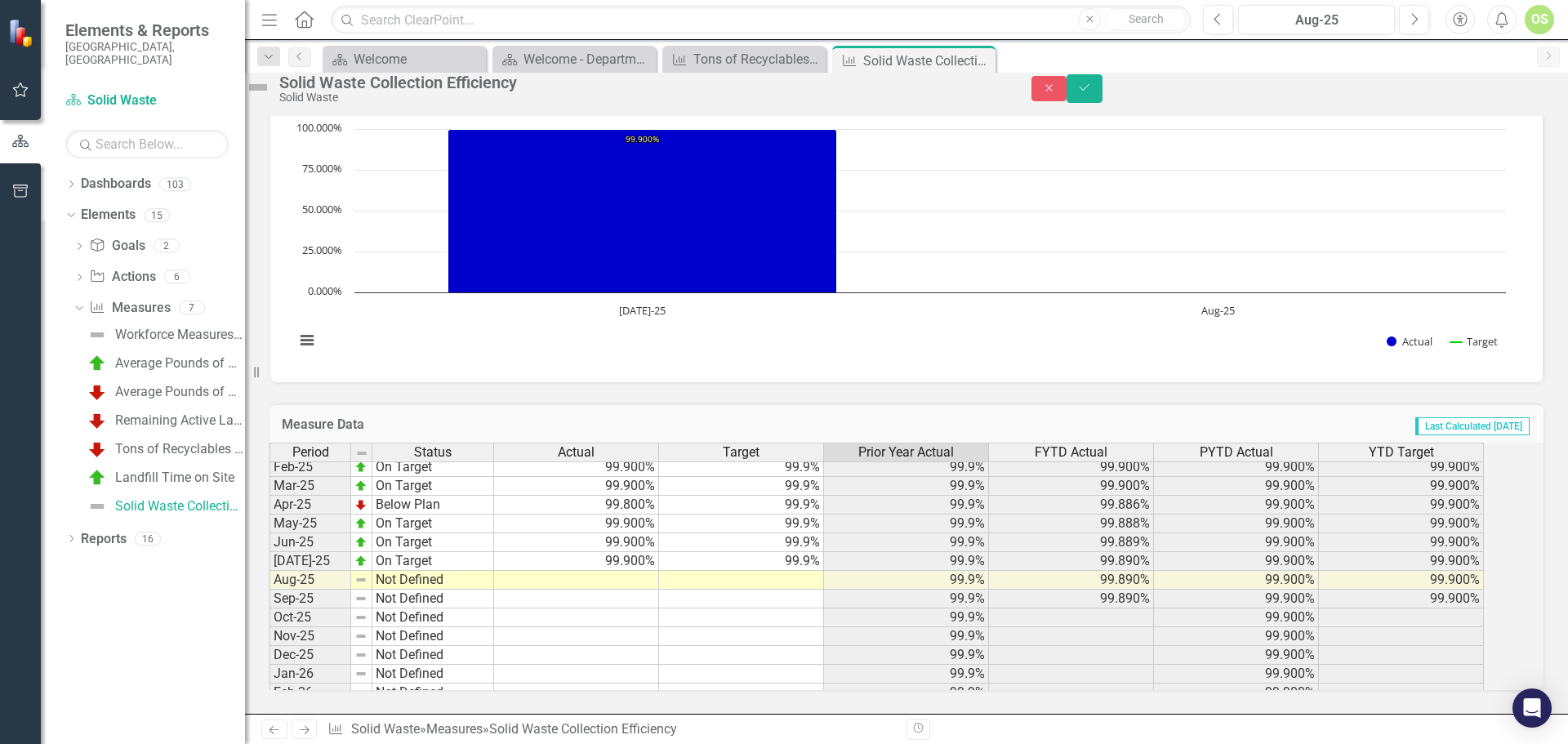
click at [614, 571] on td at bounding box center [576, 580] width 165 height 19
type textarea "99.9"
